Goal: Obtain resource: Download file/media

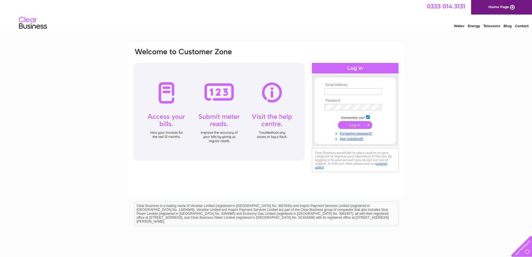
click at [328, 92] on input "text" at bounding box center [353, 91] width 58 height 6
type input "gartclush@hotmail.co.uk"
click at [338, 122] on input "submit" at bounding box center [355, 126] width 34 height 8
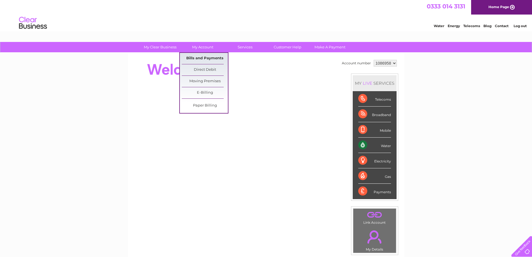
click at [201, 57] on link "Bills and Payments" at bounding box center [205, 58] width 46 height 11
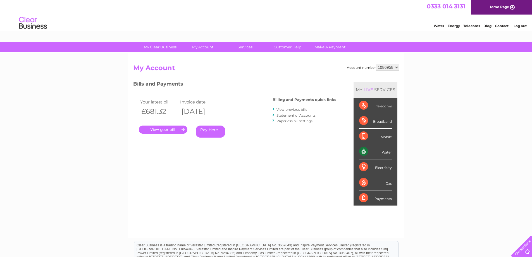
click at [170, 128] on link "." at bounding box center [163, 129] width 49 height 8
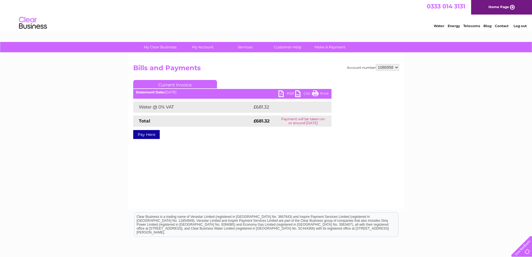
click at [284, 94] on link "PDF" at bounding box center [286, 94] width 17 height 8
click at [525, 23] on li "Log out" at bounding box center [520, 25] width 17 height 7
click at [525, 26] on link "Log out" at bounding box center [520, 26] width 13 height 4
